Goal: Use online tool/utility

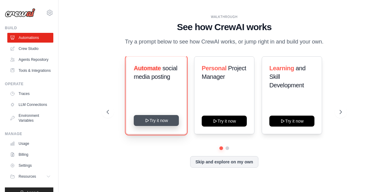
click at [159, 121] on button "Try it now" at bounding box center [156, 120] width 45 height 11
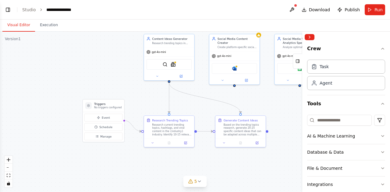
drag, startPoint x: 119, startPoint y: 119, endPoint x: 116, endPoint y: 59, distance: 59.5
click at [116, 59] on div ".deletable-edge-delete-btn { width: 20px; height: 20px; border: 0px solid #ffff…" at bounding box center [195, 112] width 390 height 161
click at [182, 75] on icon at bounding box center [181, 75] width 2 height 2
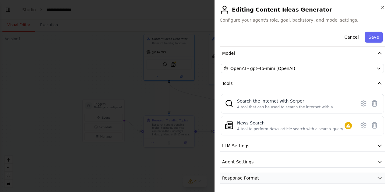
scroll to position [399, 0]
click at [378, 177] on button "Response Format" at bounding box center [302, 178] width 165 height 11
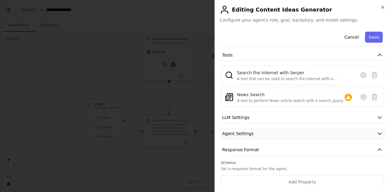
click at [371, 133] on button "Agent Settings" at bounding box center [302, 133] width 165 height 11
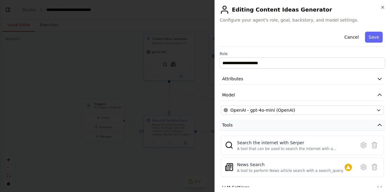
scroll to position [77, 0]
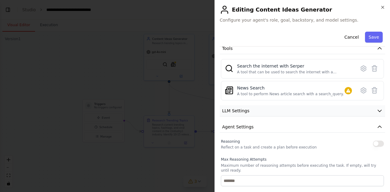
click at [371, 113] on button "LLM Settings" at bounding box center [302, 110] width 165 height 11
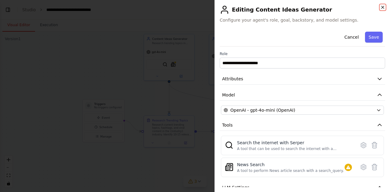
scroll to position [513, 0]
click at [383, 6] on icon "button" at bounding box center [382, 7] width 5 height 5
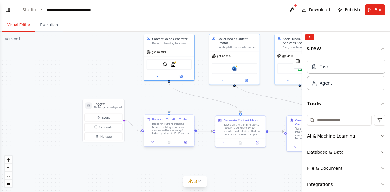
click at [186, 145] on div at bounding box center [169, 142] width 50 height 8
click at [185, 144] on button at bounding box center [186, 142] width 14 height 5
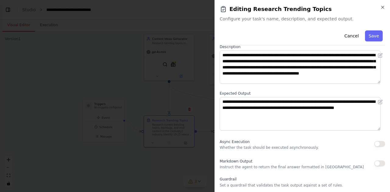
scroll to position [82, 0]
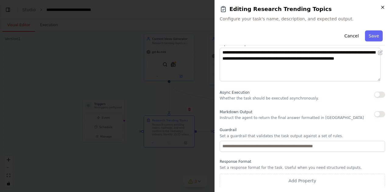
click at [383, 6] on icon "button" at bounding box center [382, 7] width 5 height 5
